Goal: Download file/media

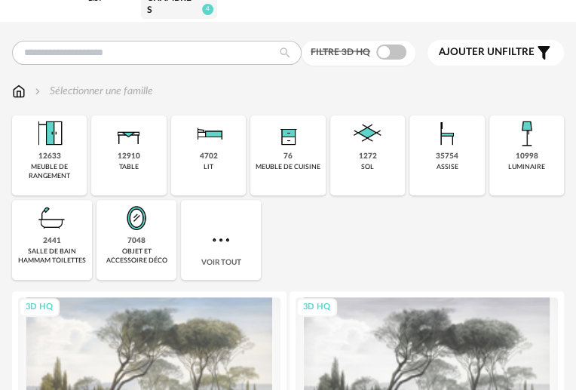
scroll to position [136, 0]
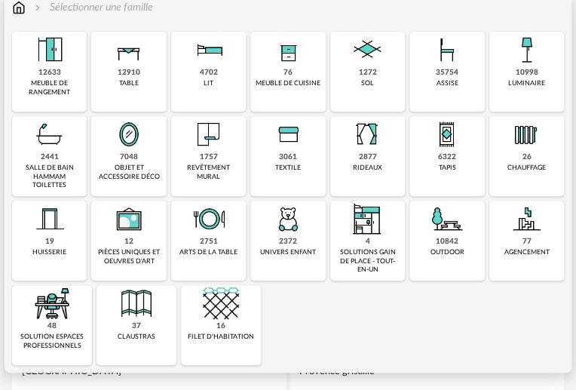
click at [208, 158] on div "1757" at bounding box center [209, 157] width 18 height 10
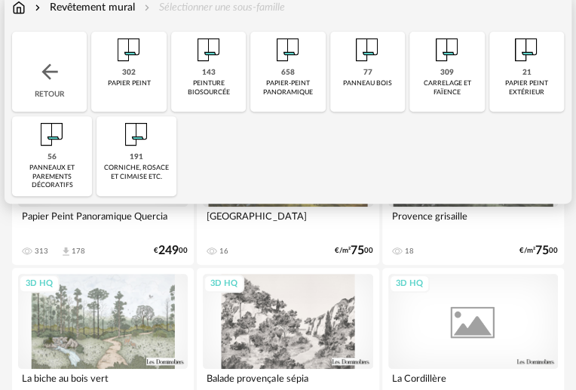
click at [363, 162] on div "Close icon Retour 302 papier peint 143 peinture biosourcée 658 papier-peint pan…" at bounding box center [288, 114] width 552 height 164
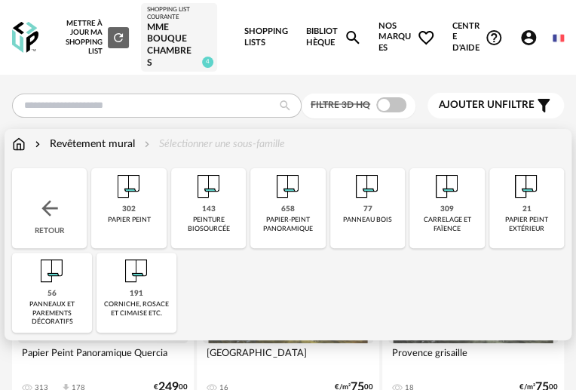
click at [22, 144] on img at bounding box center [19, 143] width 14 height 15
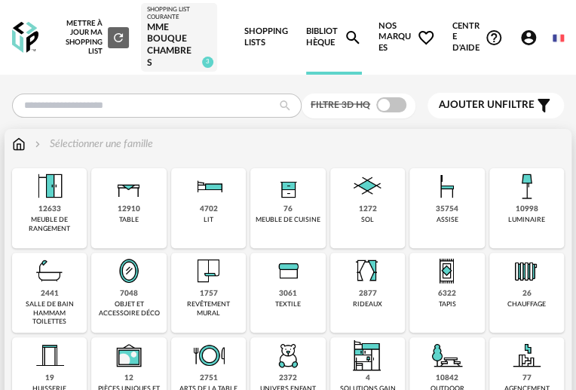
click at [373, 285] on img at bounding box center [367, 271] width 36 height 36
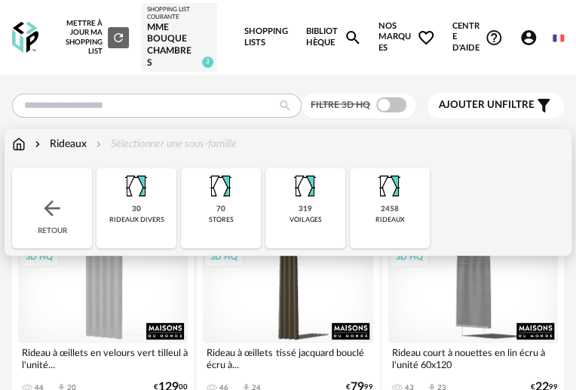
click at [379, 219] on div "rideaux" at bounding box center [390, 220] width 29 height 8
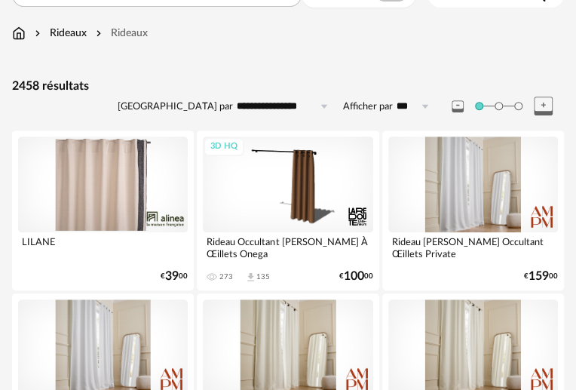
scroll to position [136, 0]
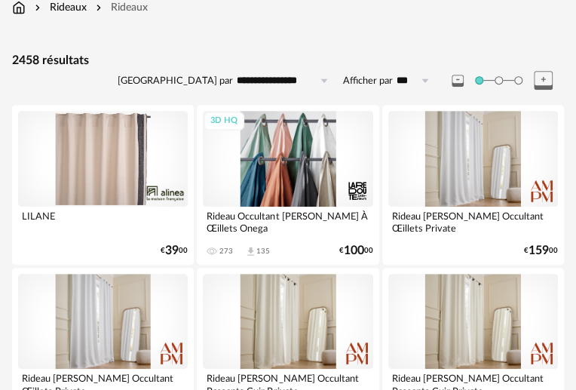
click at [293, 166] on div "3D HQ" at bounding box center [288, 159] width 170 height 96
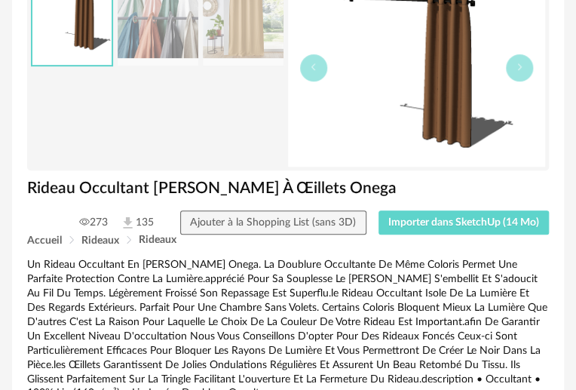
scroll to position [205, 0]
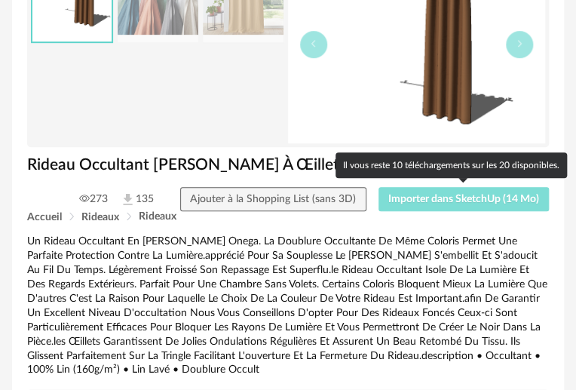
click at [488, 200] on span "Importer dans SketchUp (14 Mo)" at bounding box center [463, 199] width 151 height 11
